Goal: Task Accomplishment & Management: Manage account settings

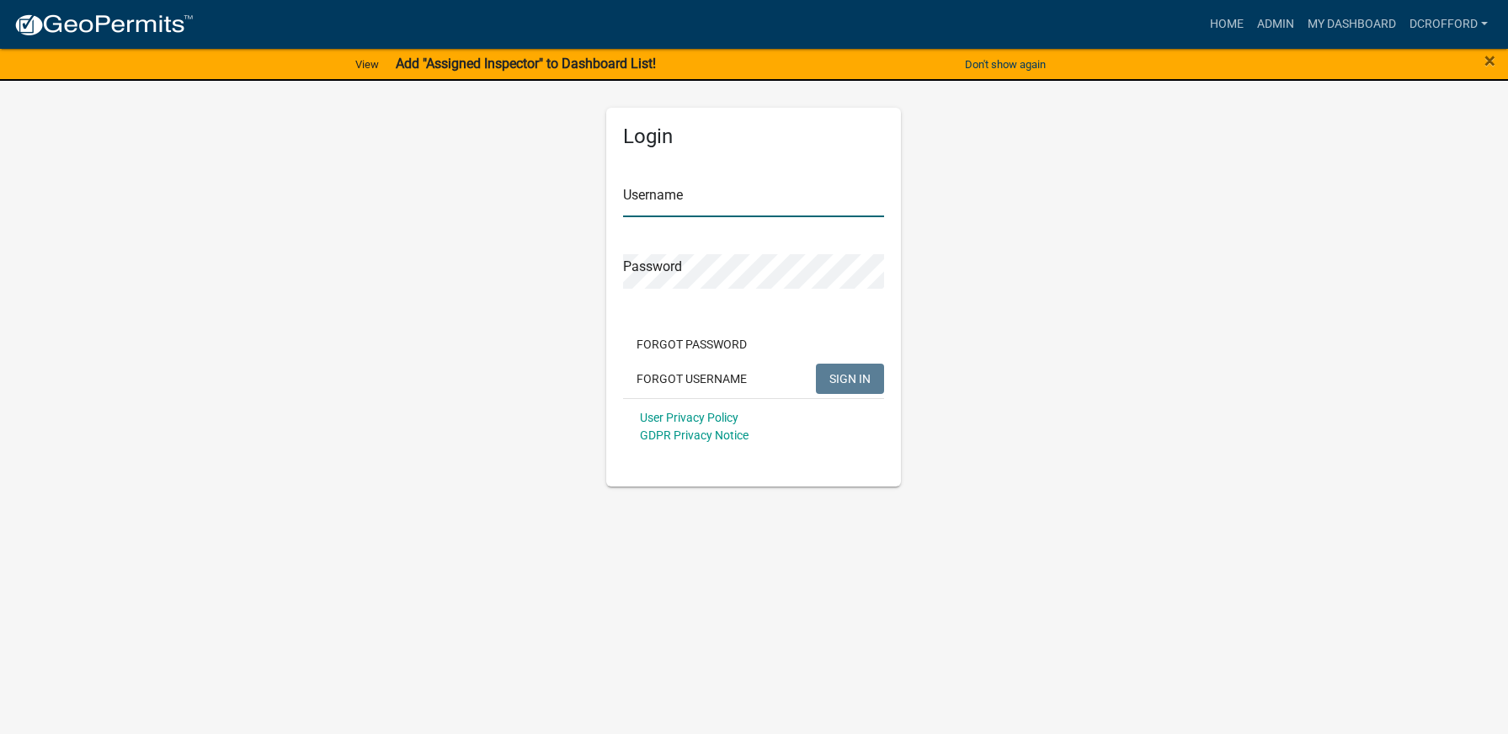
type input "dcrofford"
click at [866, 385] on span "SIGN IN" at bounding box center [849, 377] width 41 height 13
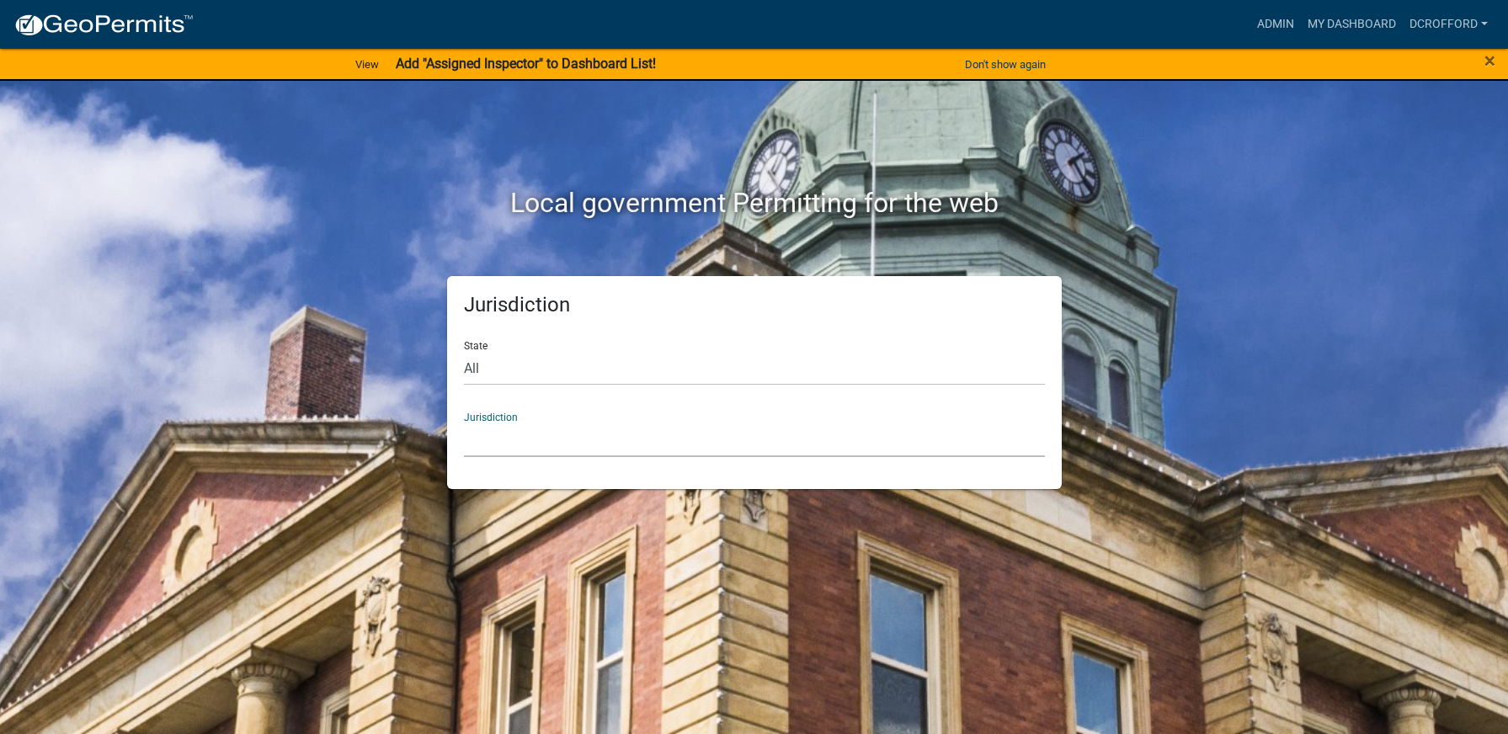
click at [741, 437] on select "[GEOGRAPHIC_DATA], [US_STATE] City of [GEOGRAPHIC_DATA], [US_STATE] [GEOGRAPHIC…" at bounding box center [754, 440] width 581 height 35
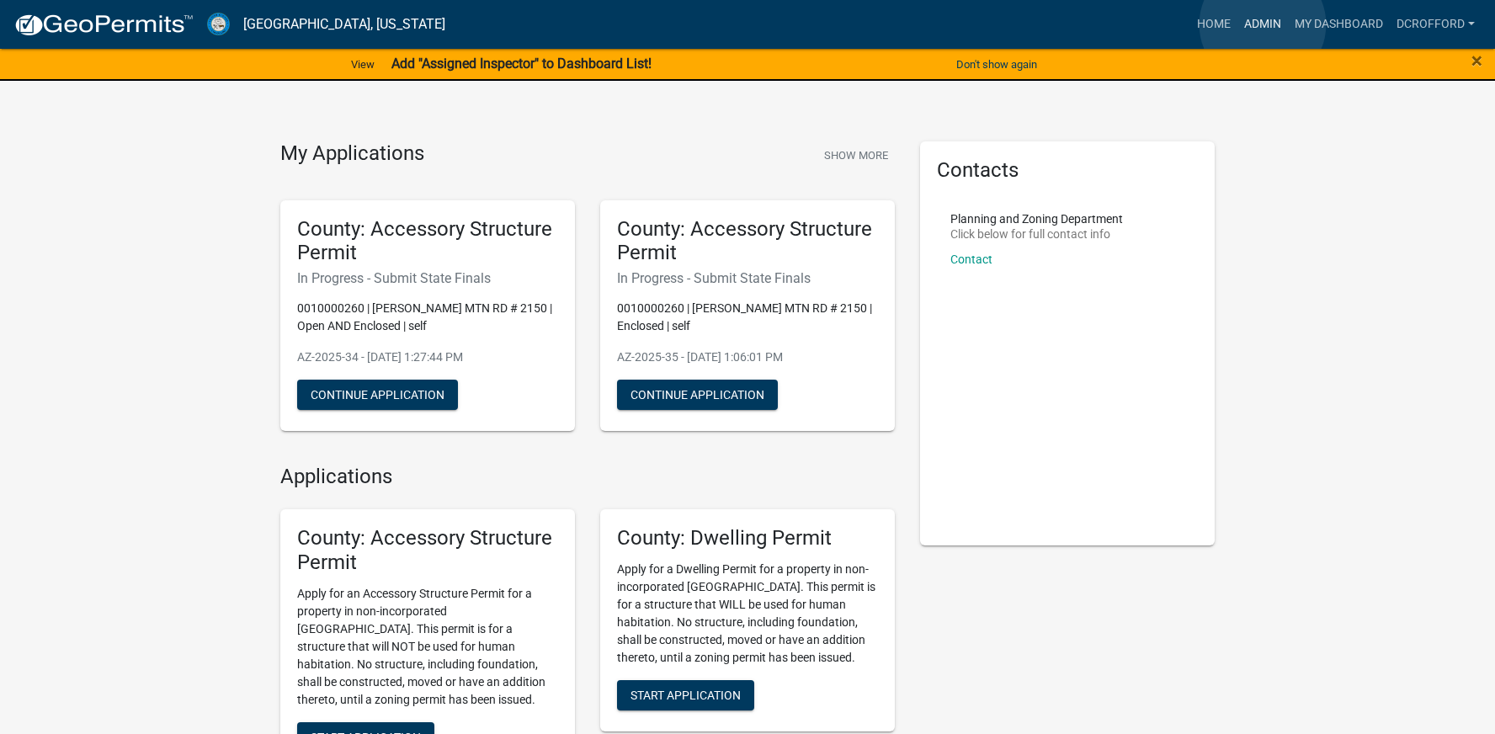
click at [1263, 24] on link "Admin" at bounding box center [1263, 24] width 51 height 32
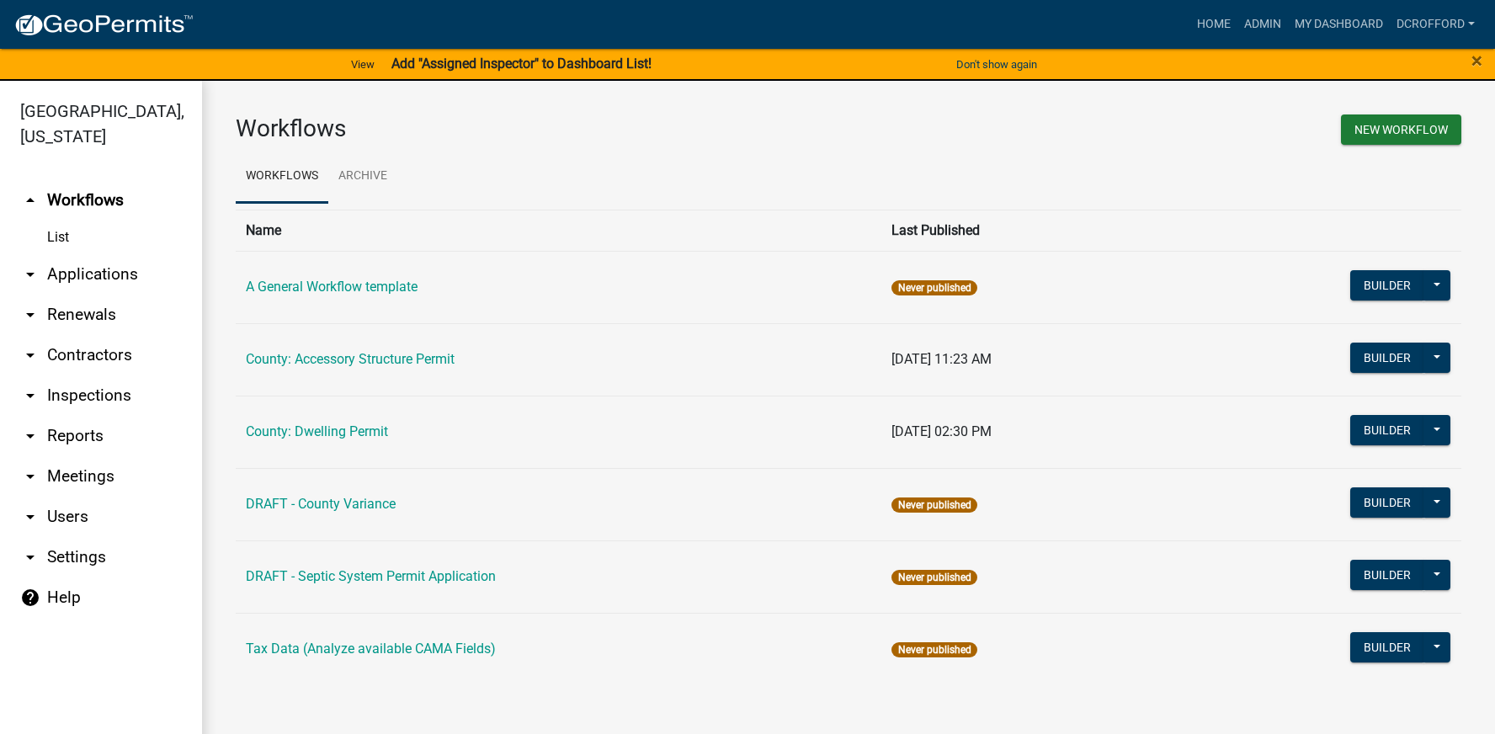
click at [97, 268] on link "arrow_drop_down Applications" at bounding box center [101, 274] width 202 height 40
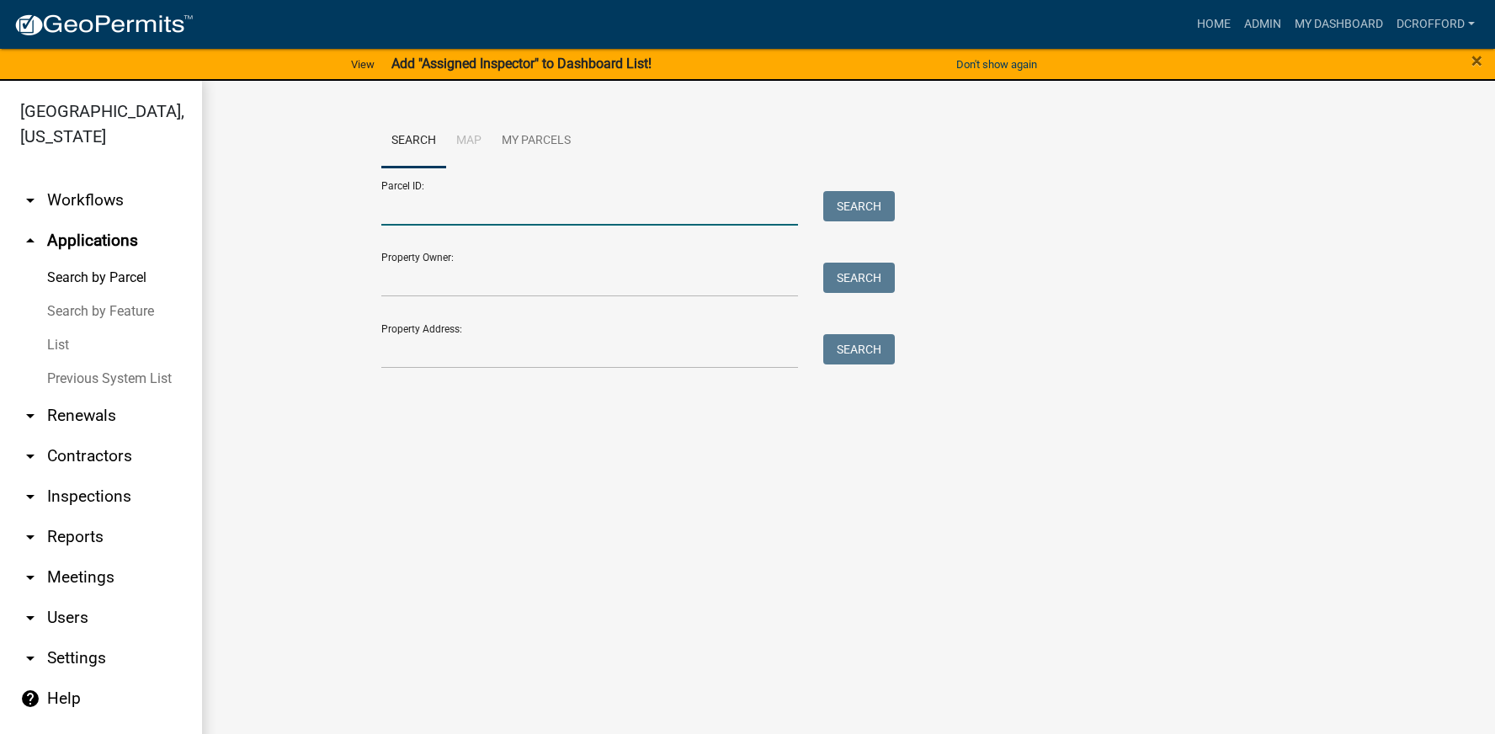
click at [514, 210] on input "Parcel ID:" at bounding box center [589, 208] width 417 height 35
type input "0010162300"
click at [889, 208] on button "Search" at bounding box center [859, 206] width 72 height 30
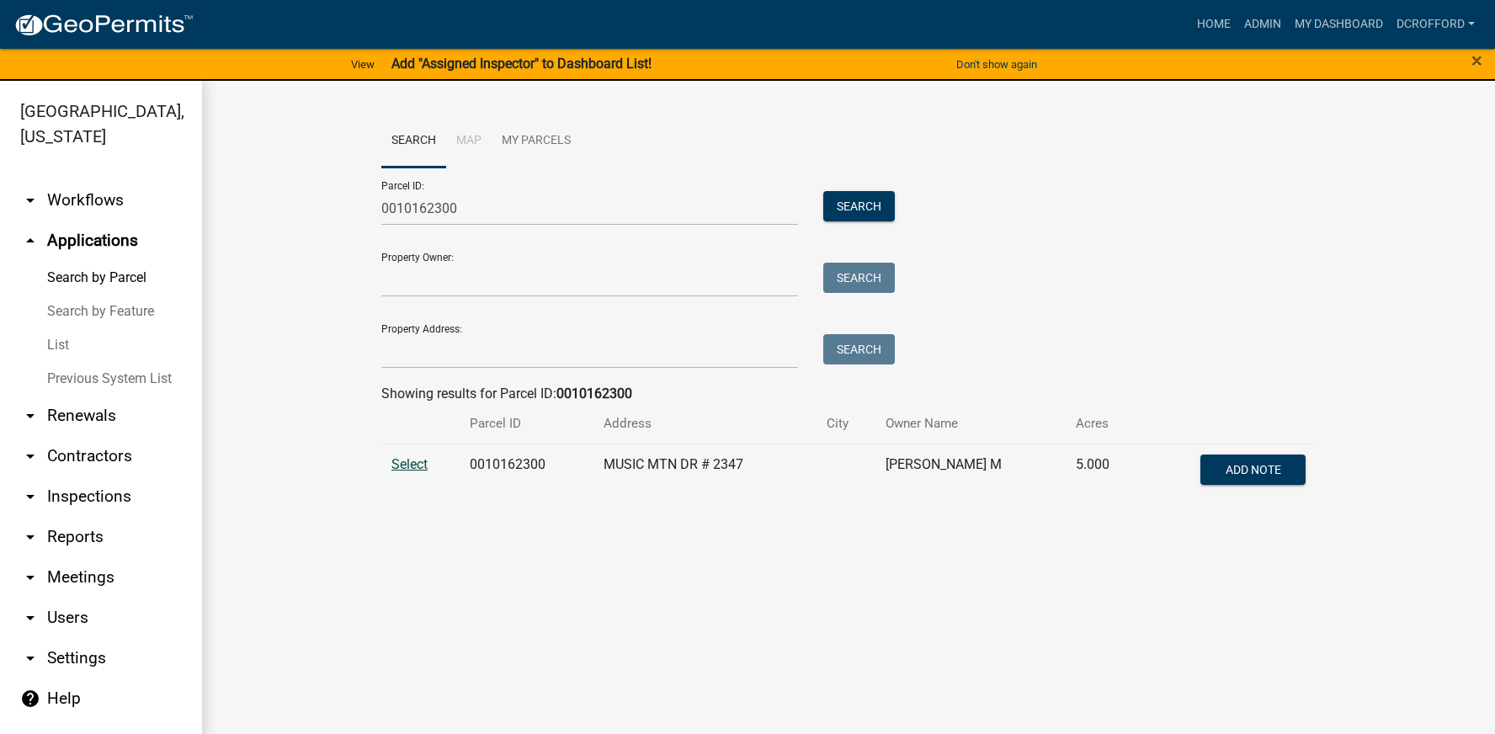
click at [407, 468] on span "Select" at bounding box center [409, 464] width 36 height 16
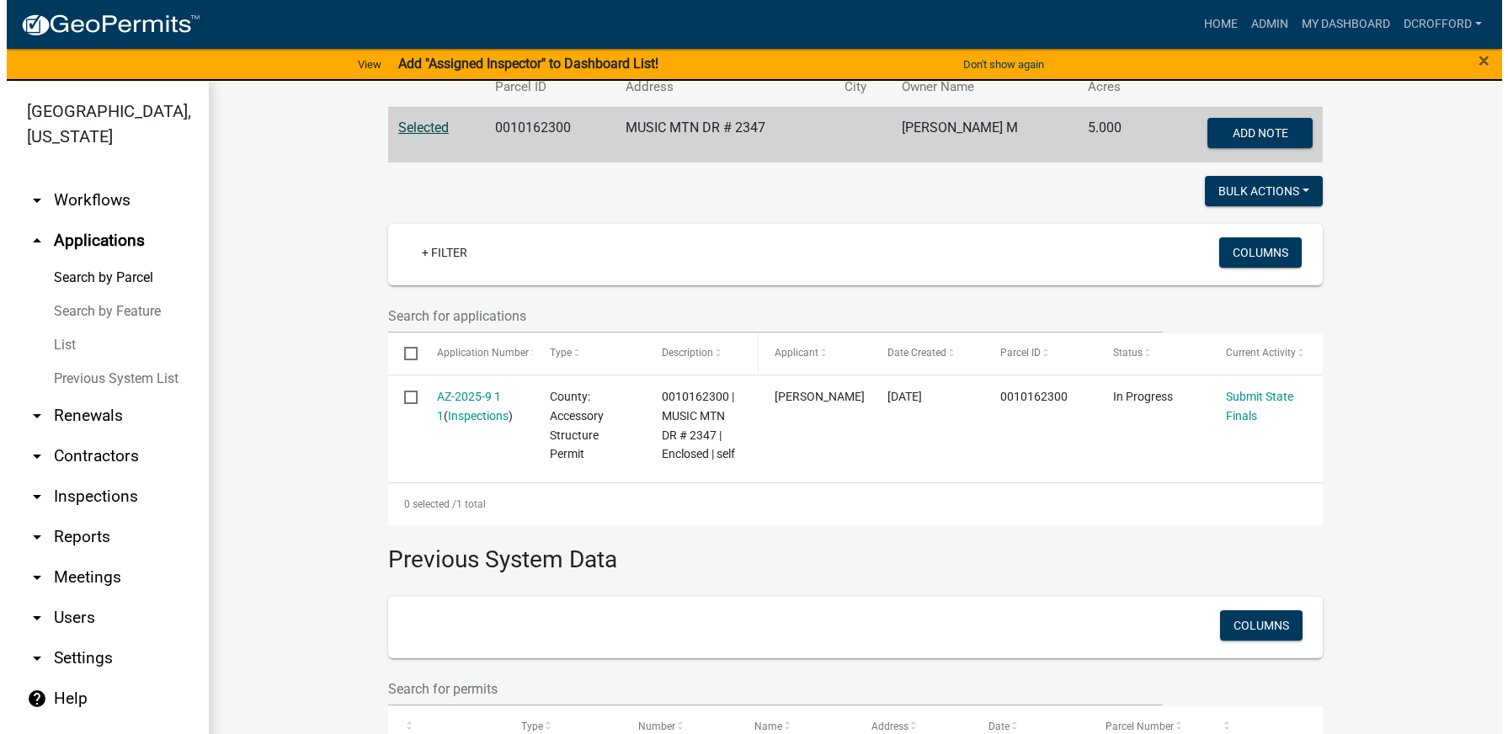
scroll to position [450, 0]
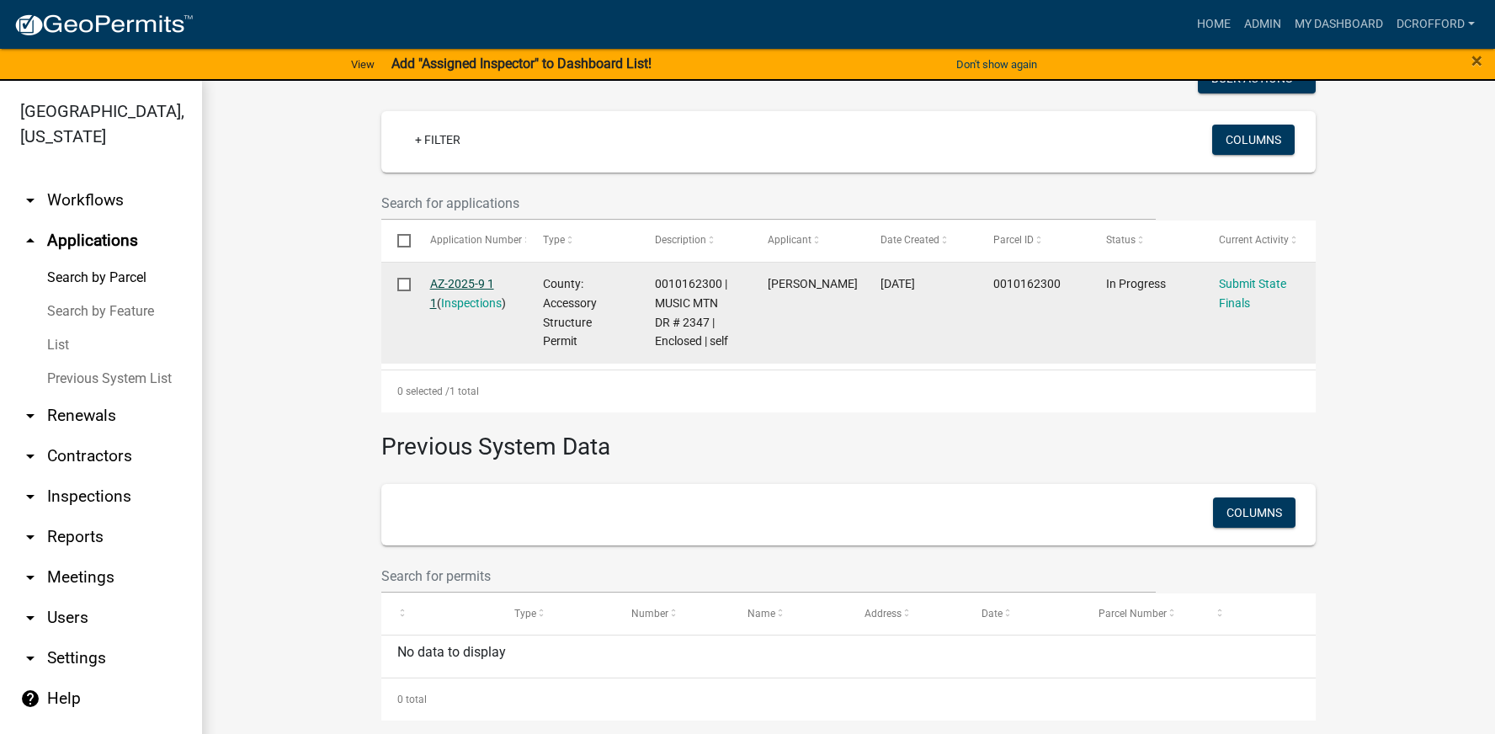
click at [459, 279] on link "AZ-2025-9 1 1" at bounding box center [462, 293] width 64 height 33
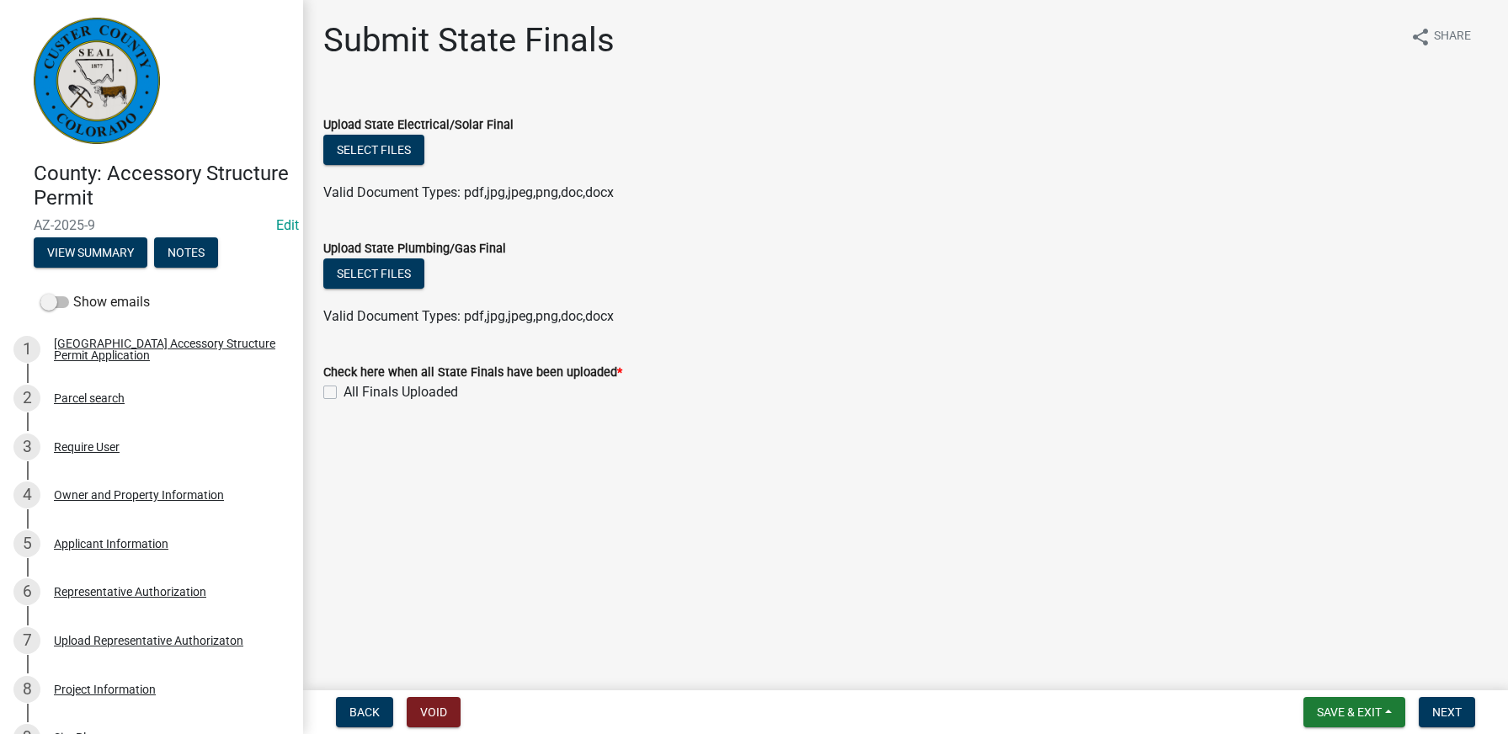
click at [950, 348] on form "Check here when all State Finals have been uploaded * All Finals Uploaded" at bounding box center [905, 372] width 1164 height 61
click at [1183, 444] on main "Submit State Finals share Share Upload State Electrical/Solar Final Select file…" at bounding box center [905, 342] width 1205 height 684
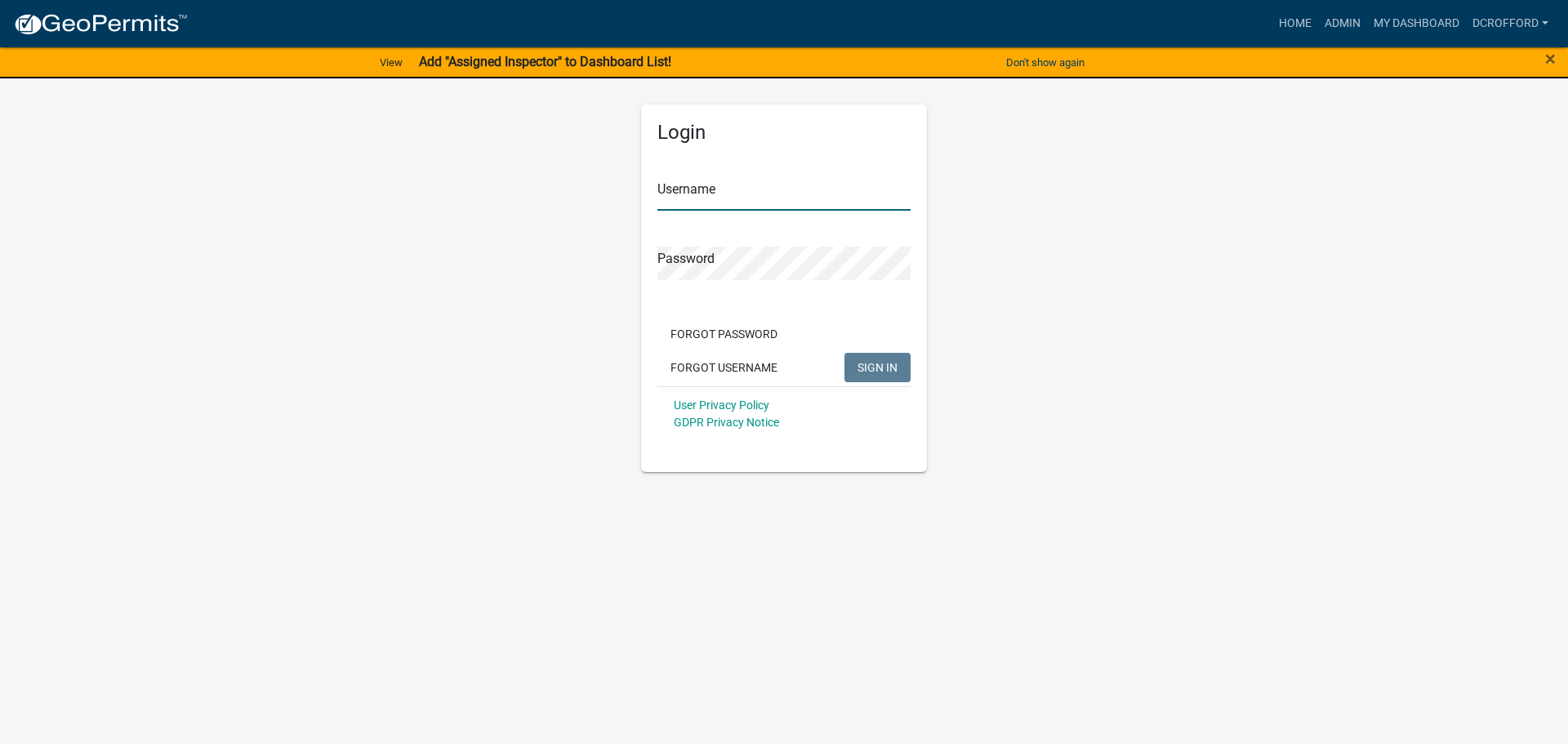
type input "dcrofford"
click at [881, 366] on span "SIGN IN" at bounding box center [877, 366] width 40 height 13
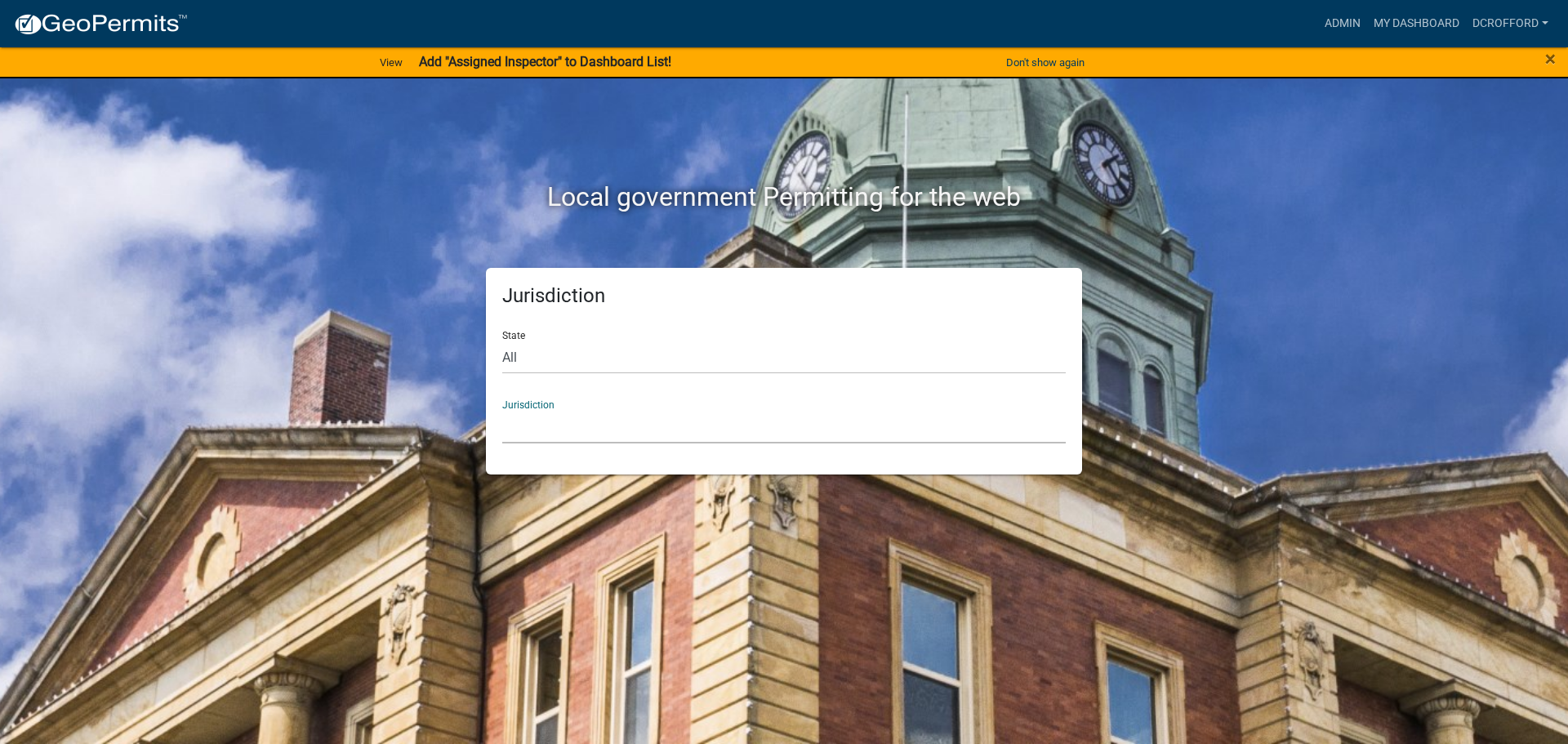
click at [716, 421] on select "[GEOGRAPHIC_DATA], [US_STATE] City of [GEOGRAPHIC_DATA], [US_STATE] [GEOGRAPHIC…" at bounding box center [784, 427] width 564 height 34
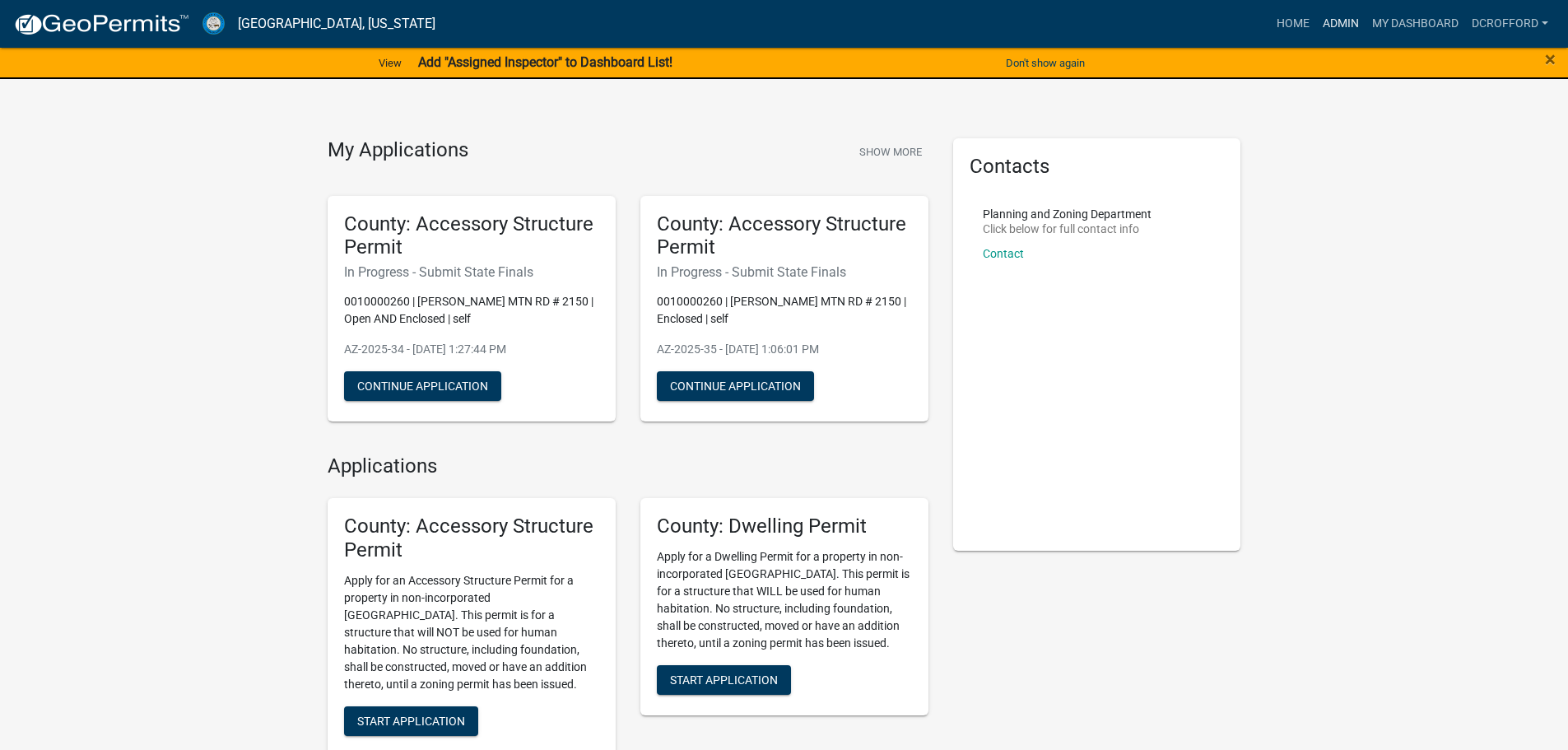
click at [1347, 22] on link "Admin" at bounding box center [1340, 23] width 50 height 31
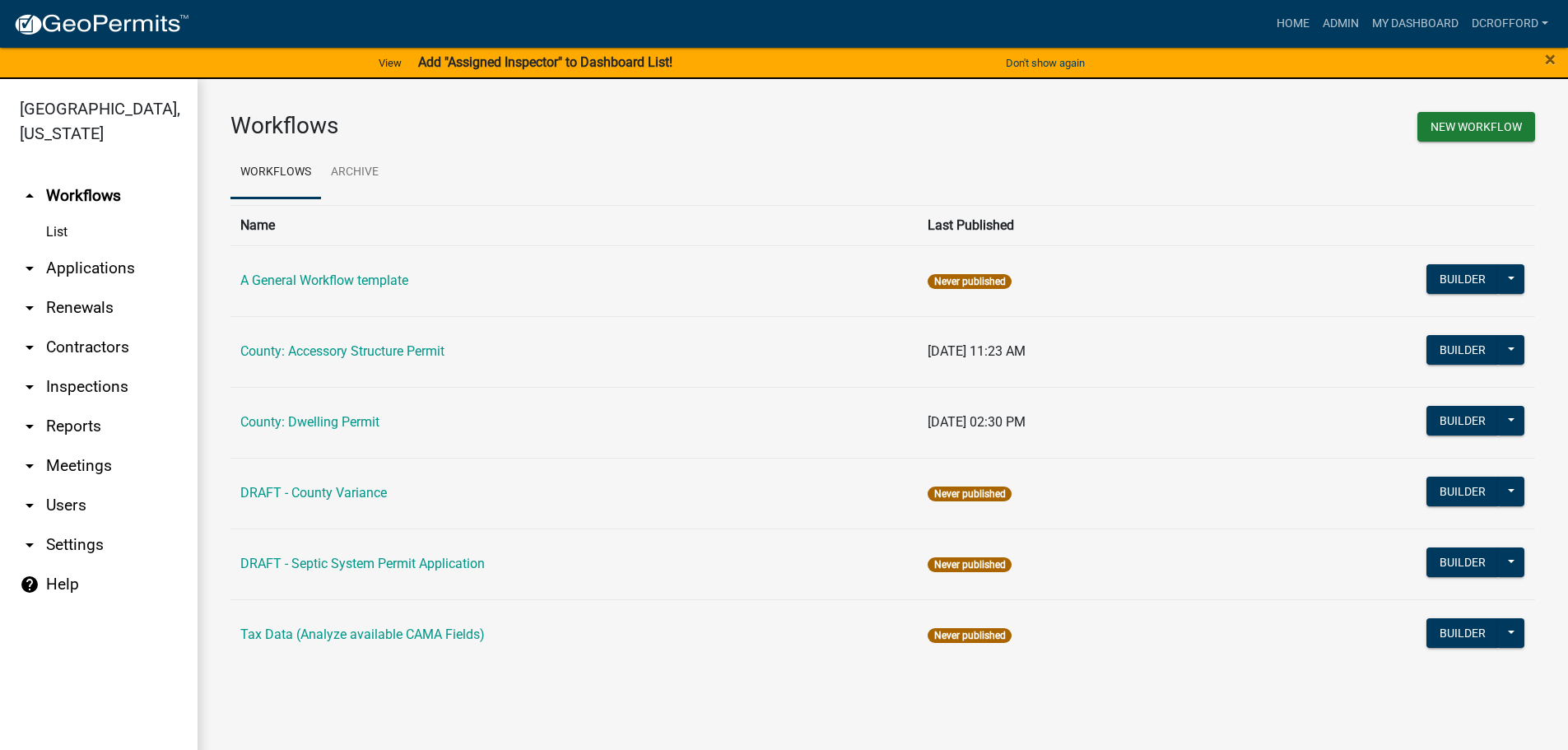
click at [65, 276] on link "arrow_drop_down Applications" at bounding box center [99, 268] width 197 height 39
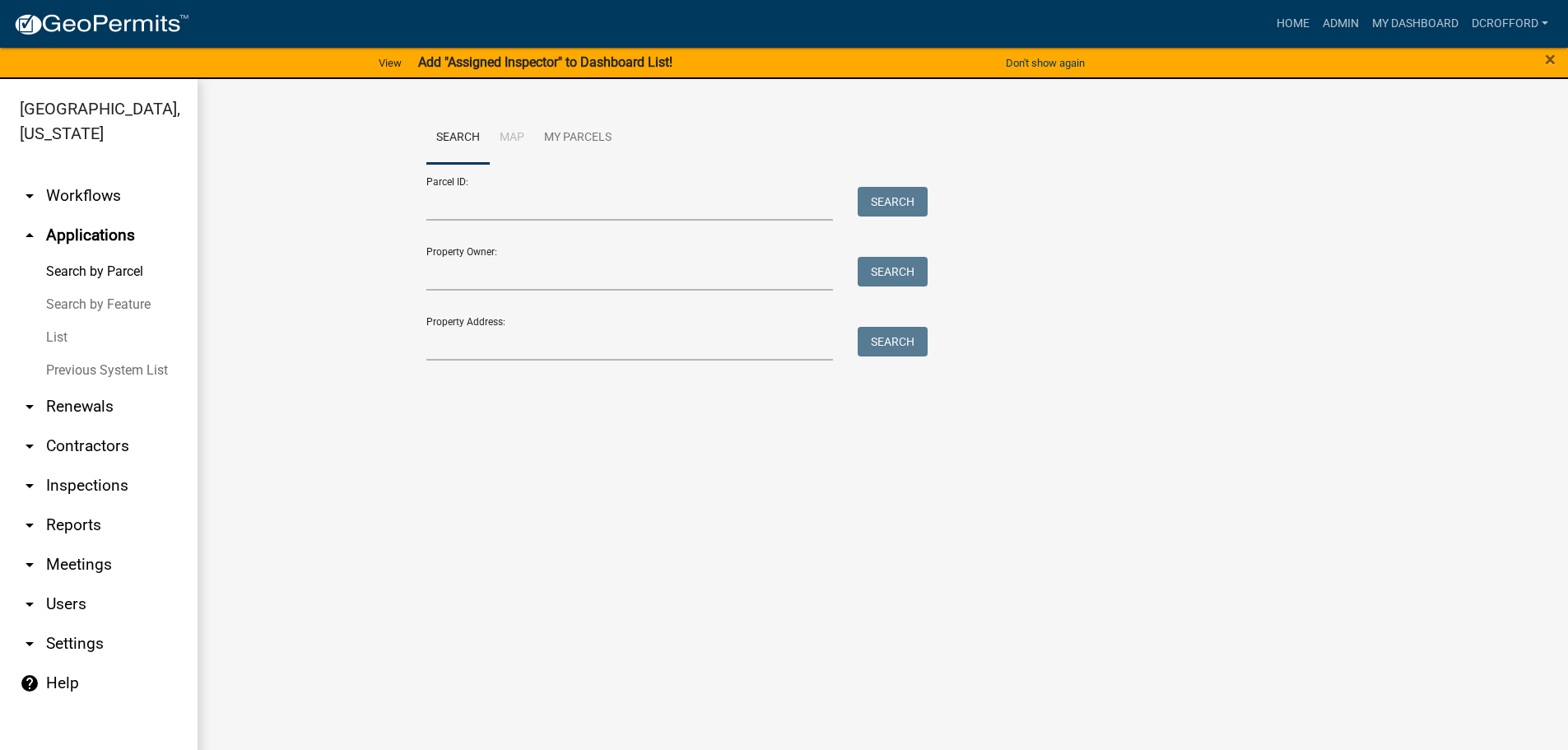
click at [59, 335] on link "List" at bounding box center [99, 337] width 197 height 33
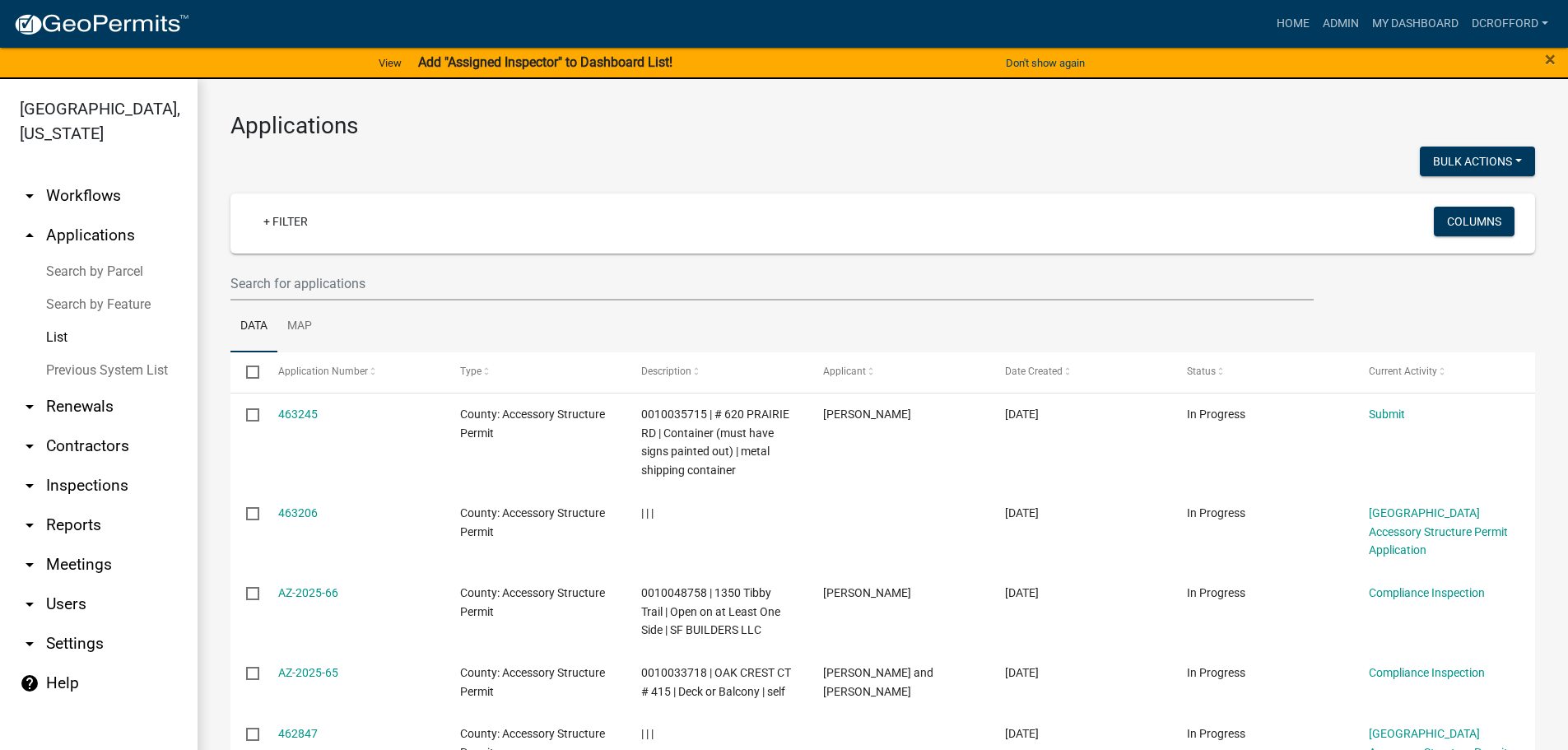
click at [81, 266] on link "Search by Parcel" at bounding box center [99, 272] width 197 height 33
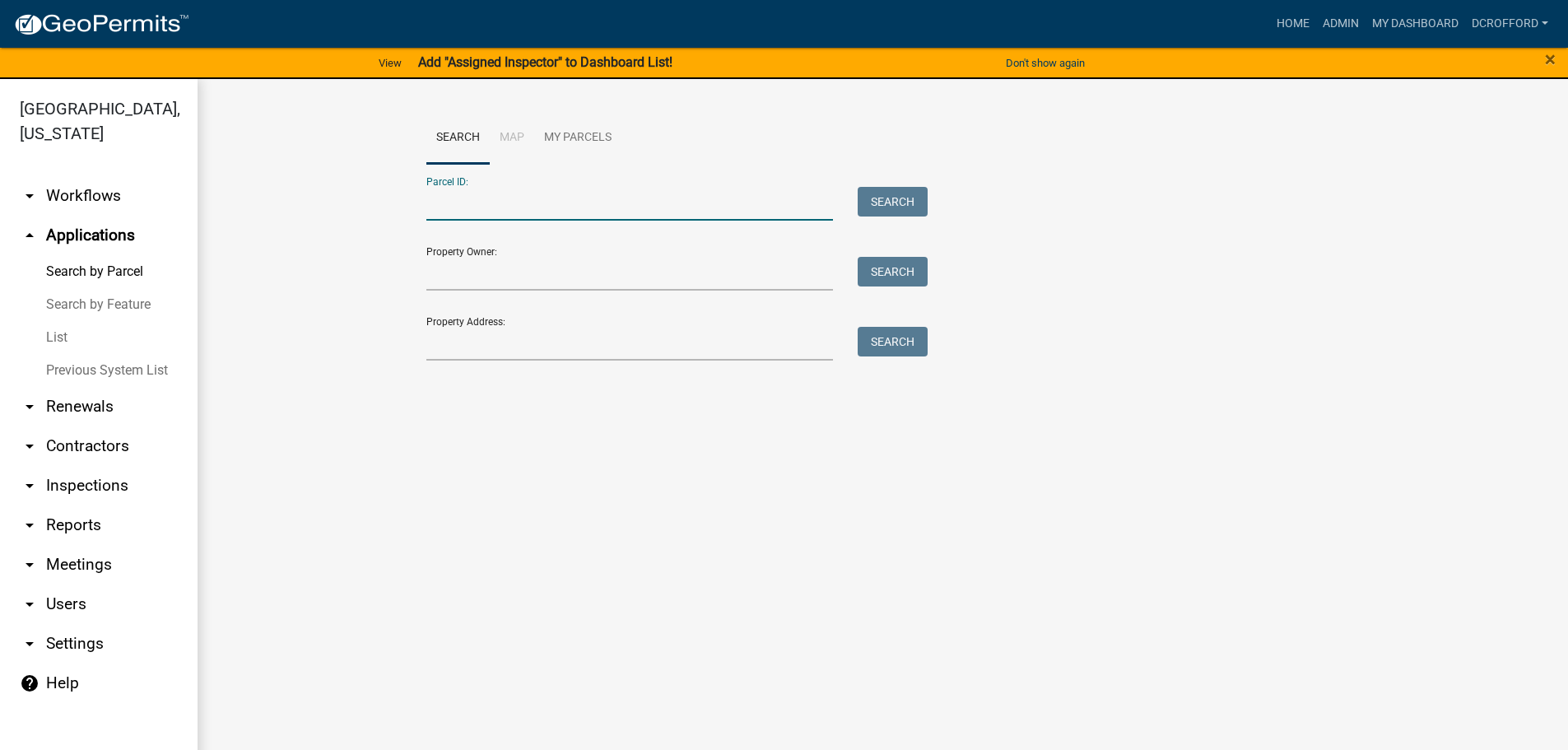
click at [543, 208] on input "Parcel ID:" at bounding box center [630, 203] width 408 height 34
type input "0010027800"
click at [919, 207] on button "Search" at bounding box center [893, 201] width 70 height 29
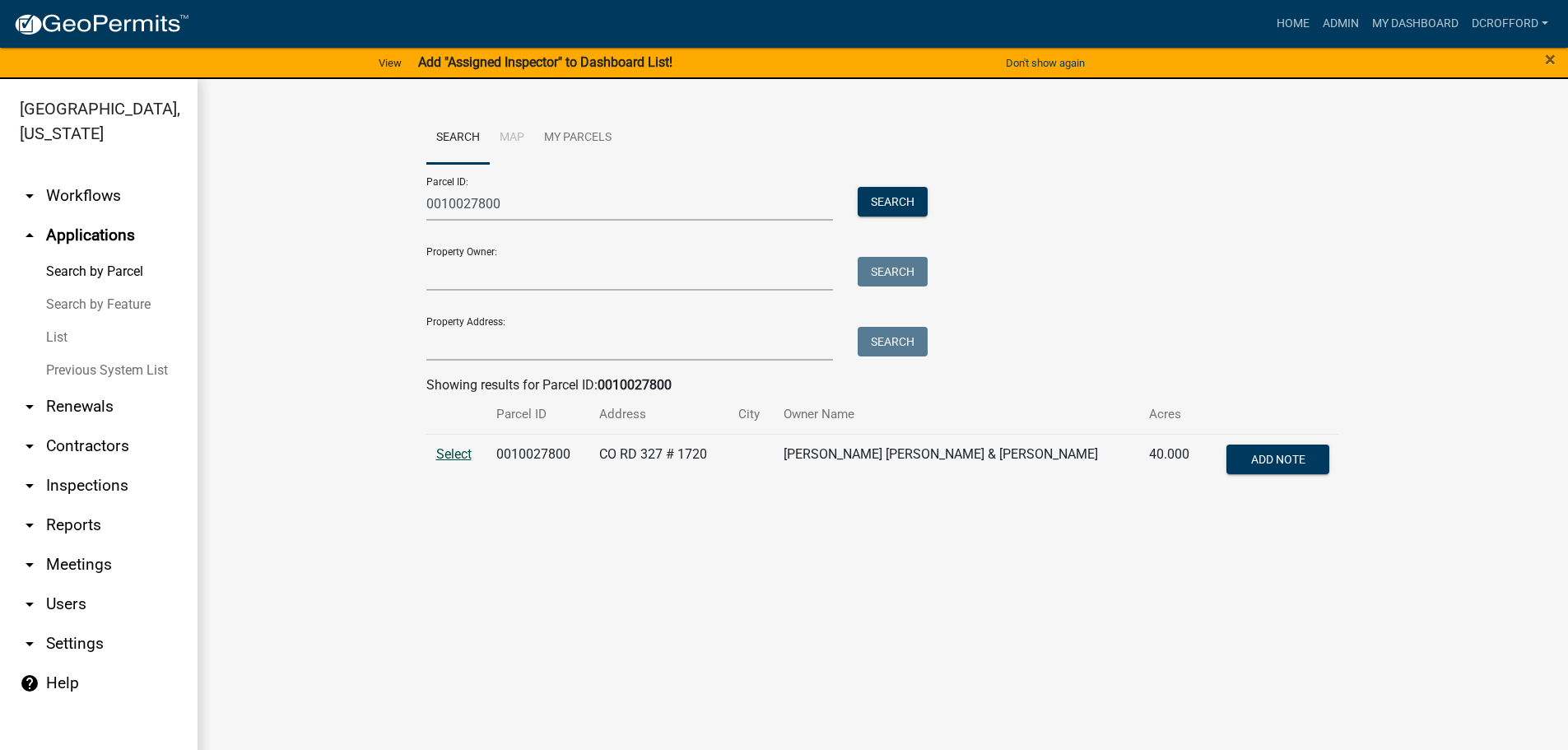
click at [461, 457] on span "Select" at bounding box center [454, 454] width 35 height 16
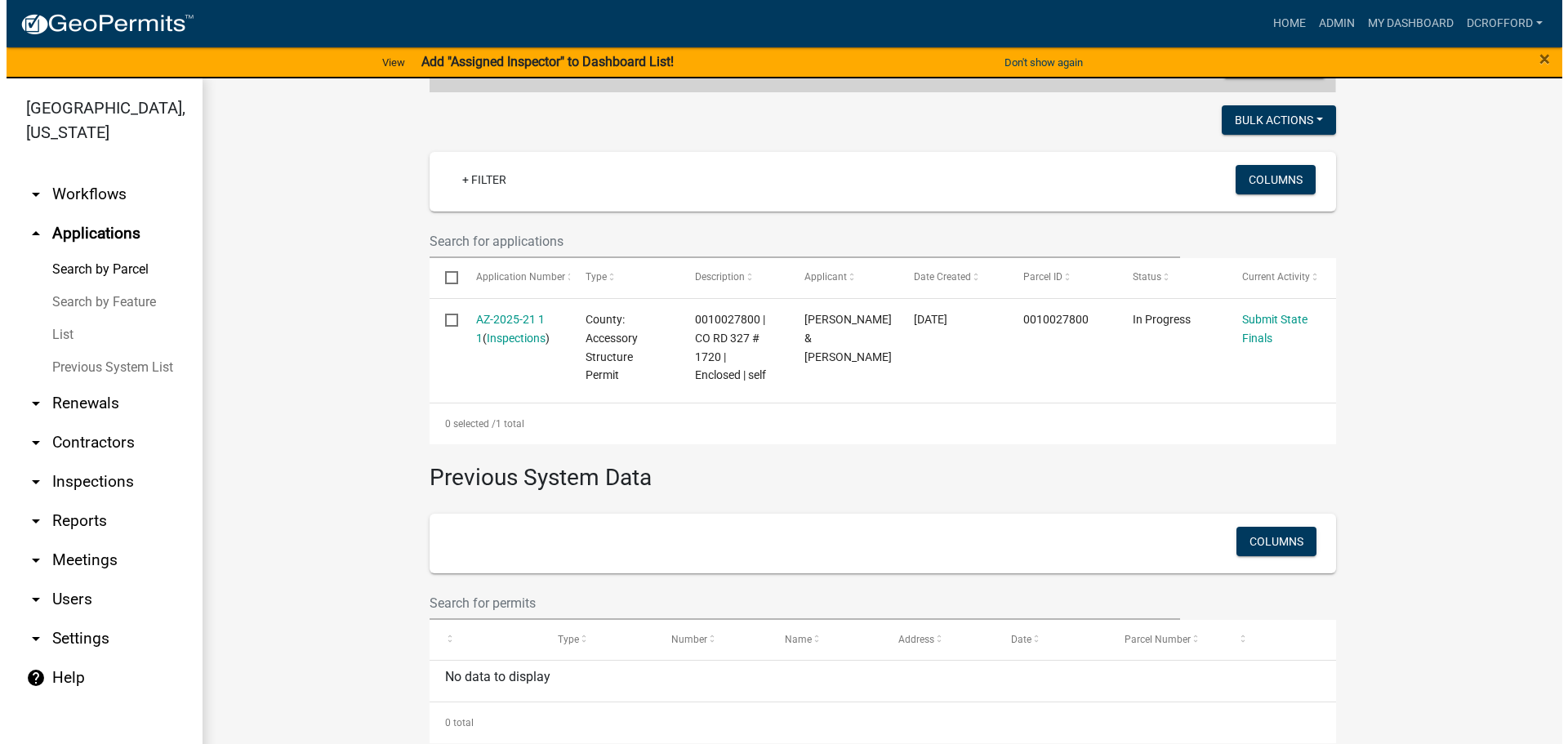
scroll to position [404, 0]
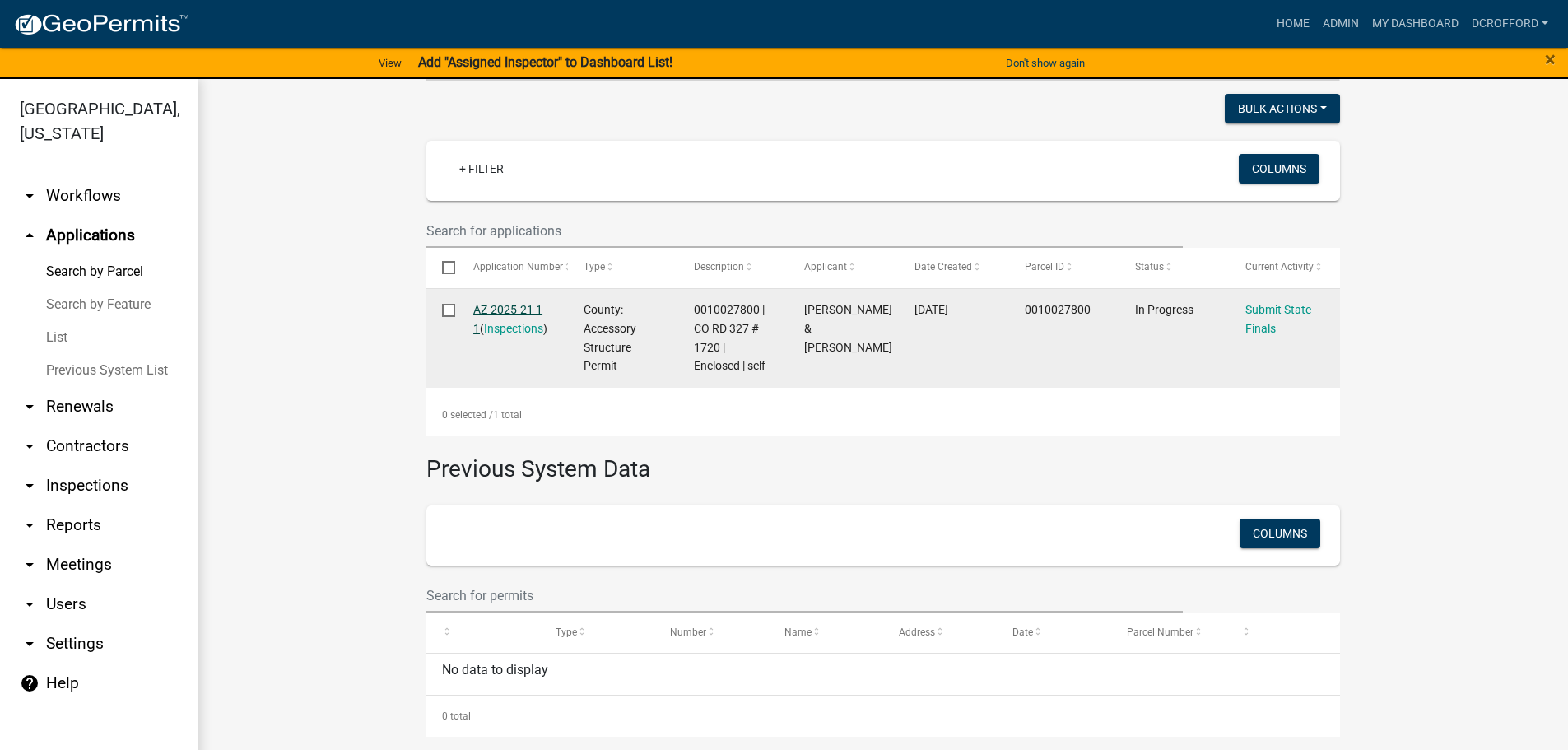
click at [491, 310] on link "AZ-2025-21 1 1" at bounding box center [507, 319] width 69 height 32
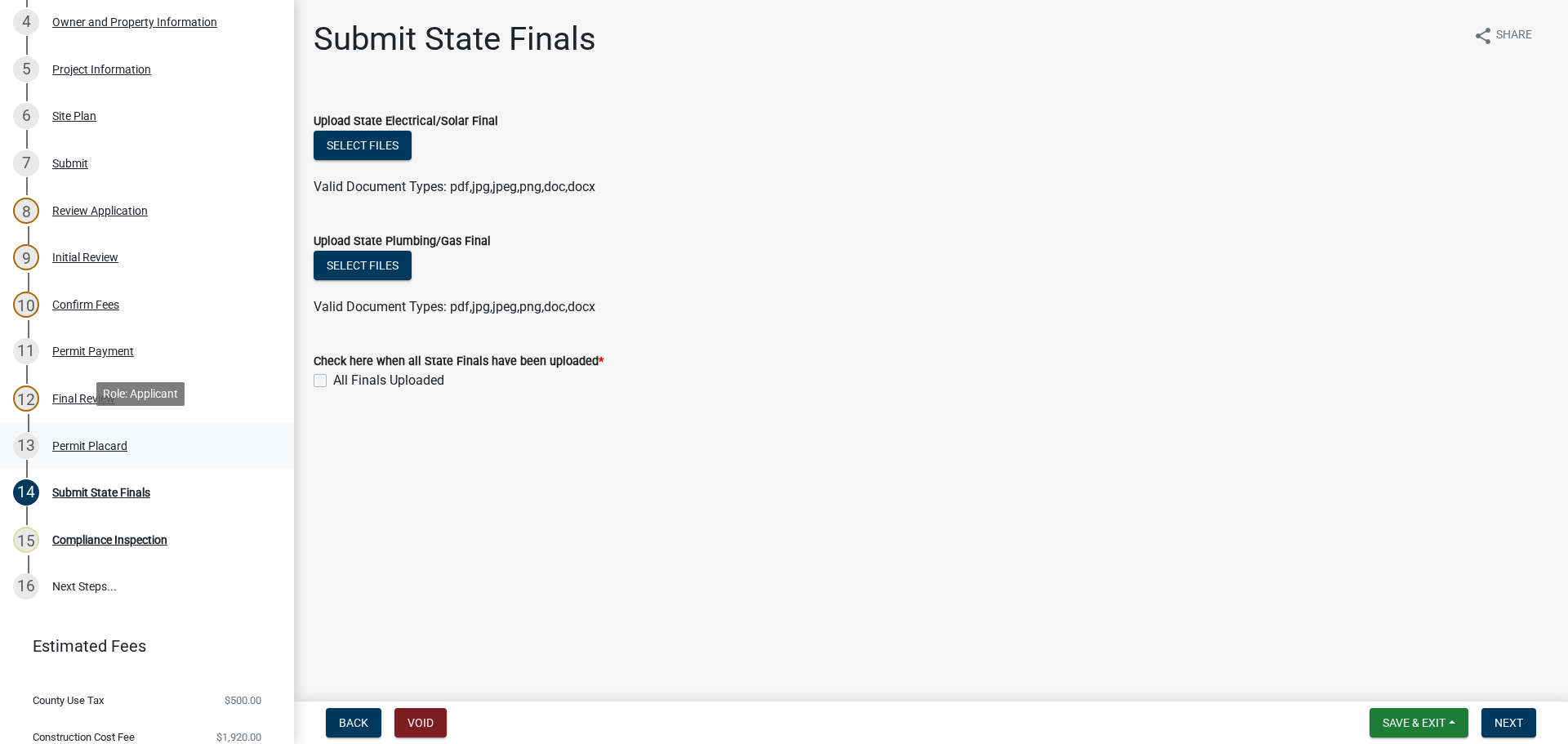
scroll to position [513, 0]
